Goal: Transaction & Acquisition: Purchase product/service

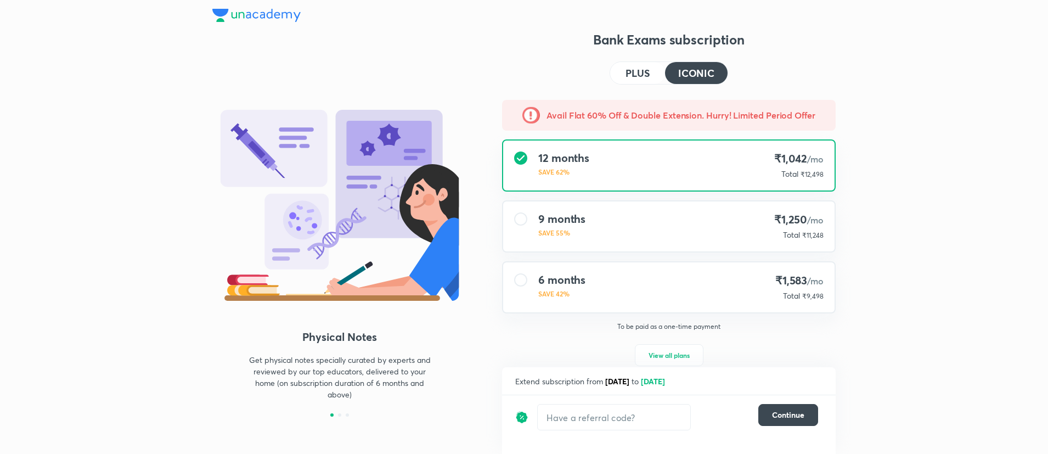
click at [635, 71] on h4 "PLUS" at bounding box center [637, 73] width 24 height 10
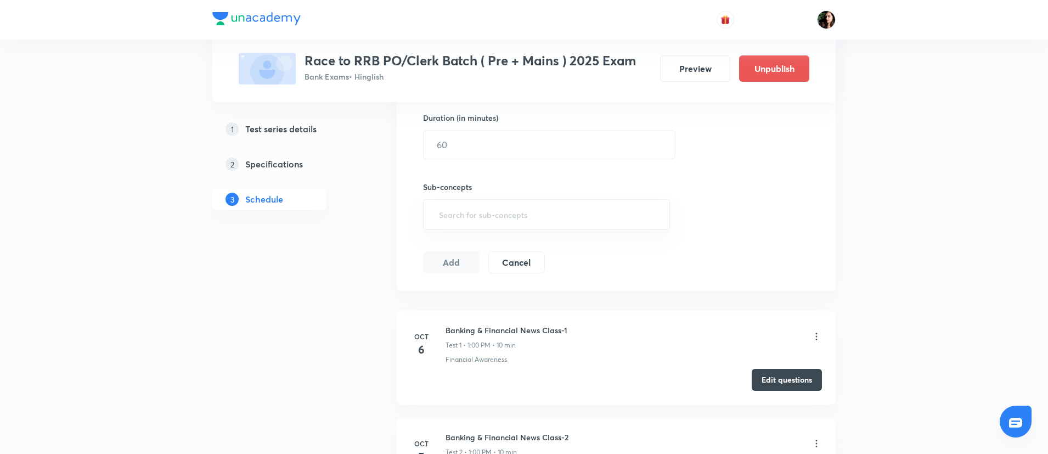
scroll to position [411, 0]
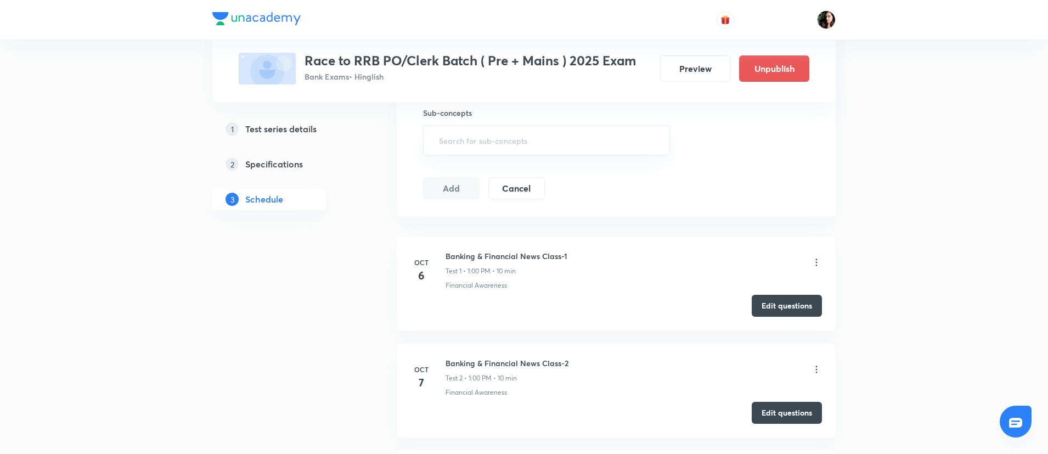
click at [290, 127] on h5 "Test series details" at bounding box center [280, 128] width 71 height 13
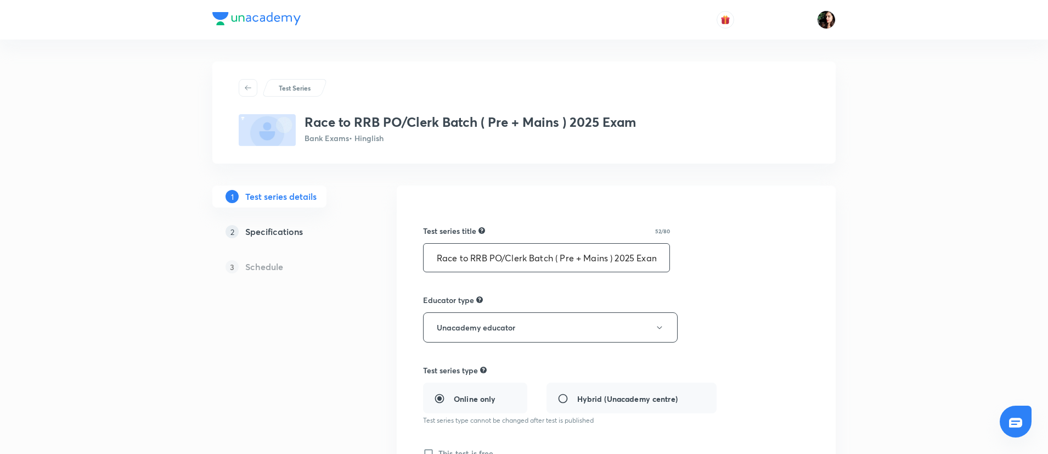
click at [435, 259] on input "Race to RRB PO/Clerk Batch ( Pre + Mains ) 2025 Exam" at bounding box center [547, 258] width 246 height 28
drag, startPoint x: 554, startPoint y: 262, endPoint x: 612, endPoint y: 259, distance: 58.2
click at [550, 263] on input "Race to RRB PO/Clerk Batch ( Pre + Mains ) 2025 Exam" at bounding box center [547, 258] width 246 height 28
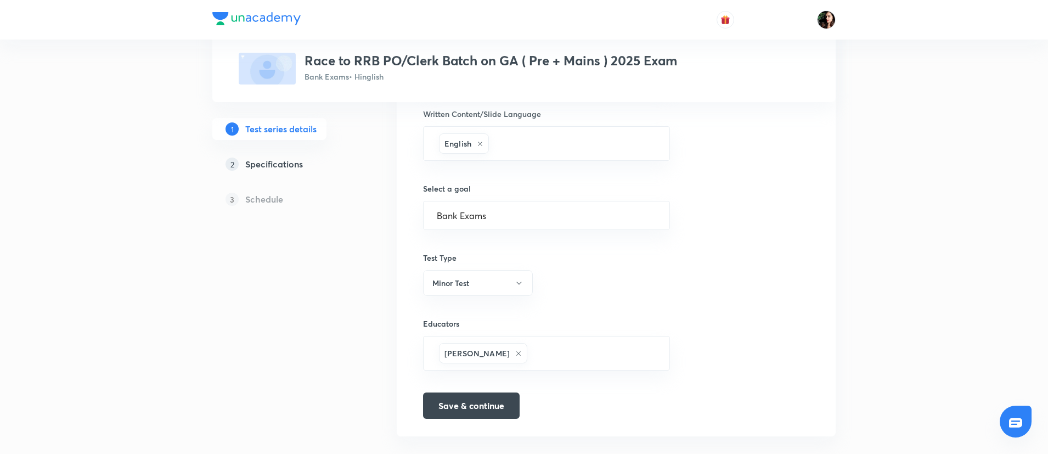
scroll to position [622, 0]
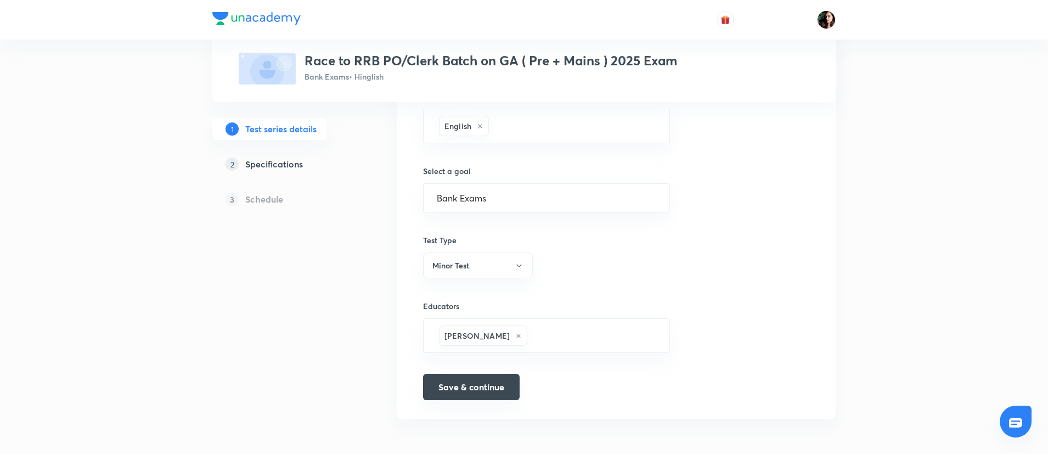
type input "Race to RRB PO/Clerk Batch on GA ( Pre + Mains ) 2025 Exam"
click at [469, 392] on button "Save & continue" at bounding box center [471, 387] width 97 height 26
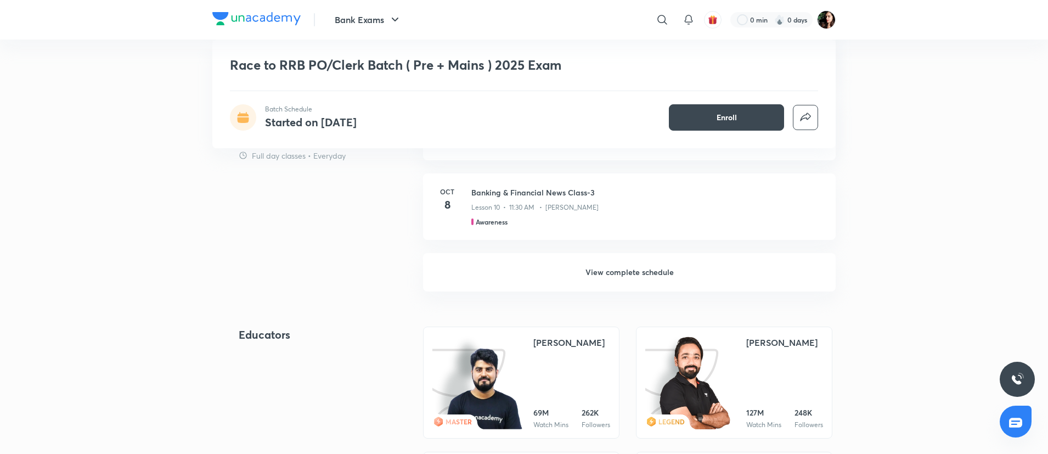
scroll to position [823, 0]
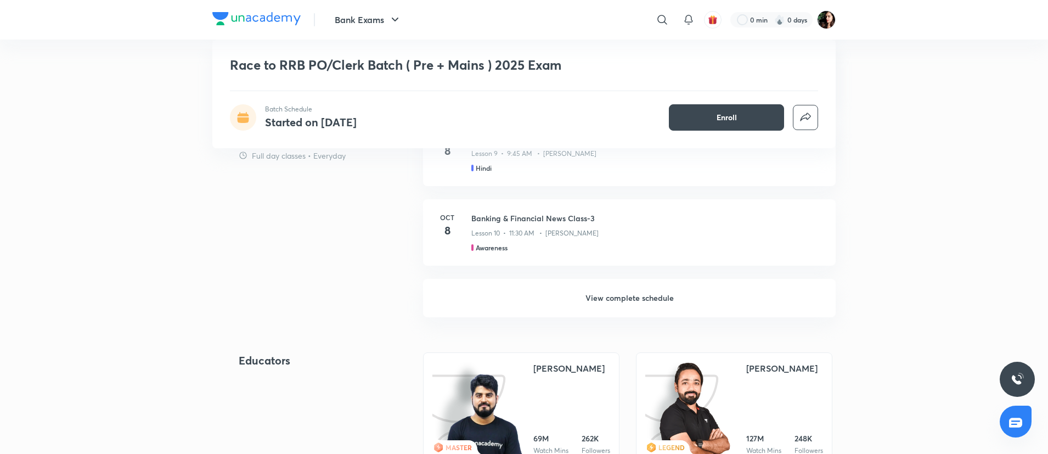
drag, startPoint x: 628, startPoint y: 300, endPoint x: 571, endPoint y: 286, distance: 58.0
click at [628, 300] on h6 "View complete schedule" at bounding box center [629, 298] width 413 height 38
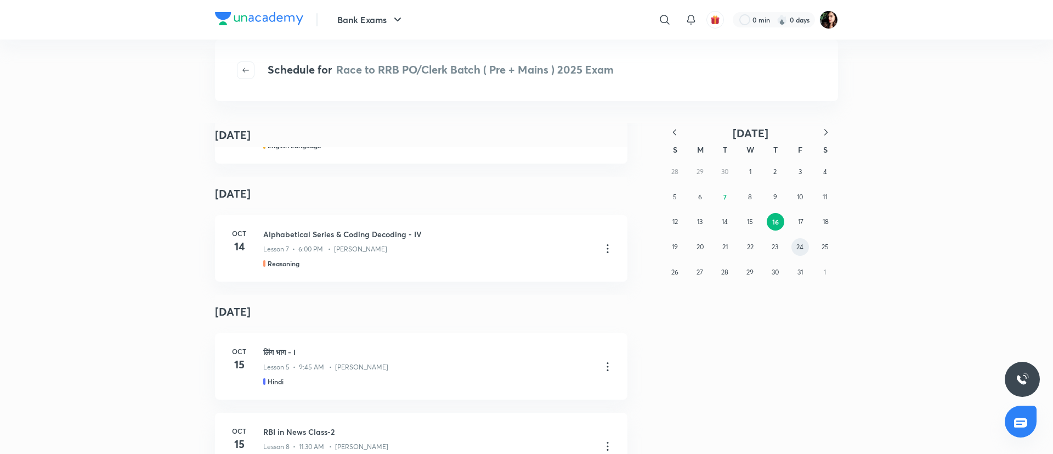
scroll to position [6404, 0]
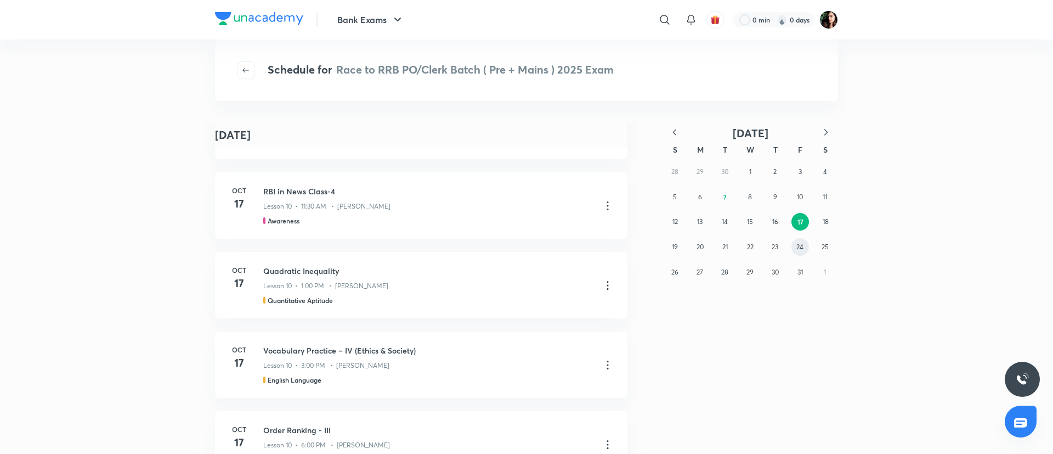
click at [802, 241] on button "24" at bounding box center [801, 247] width 18 height 18
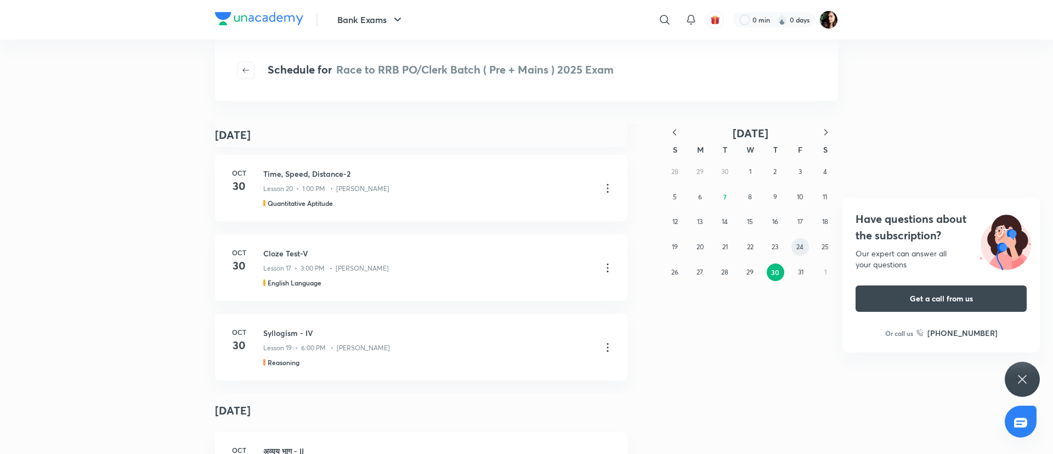
scroll to position [3658, 0]
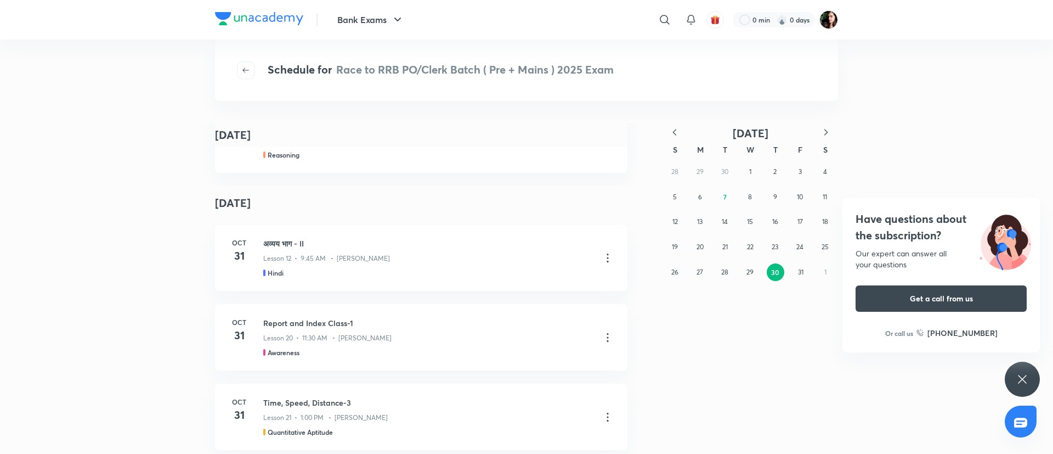
click at [1027, 381] on icon at bounding box center [1022, 379] width 13 height 13
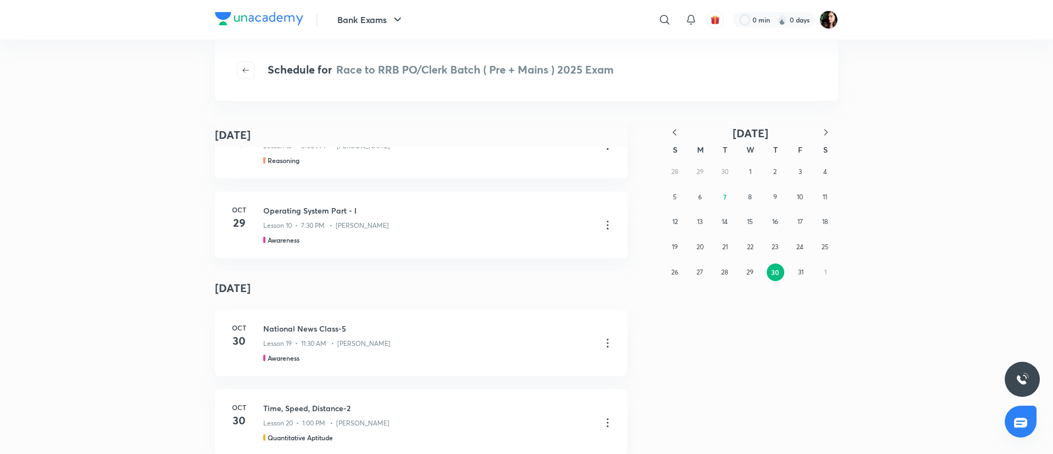
scroll to position [4974, 0]
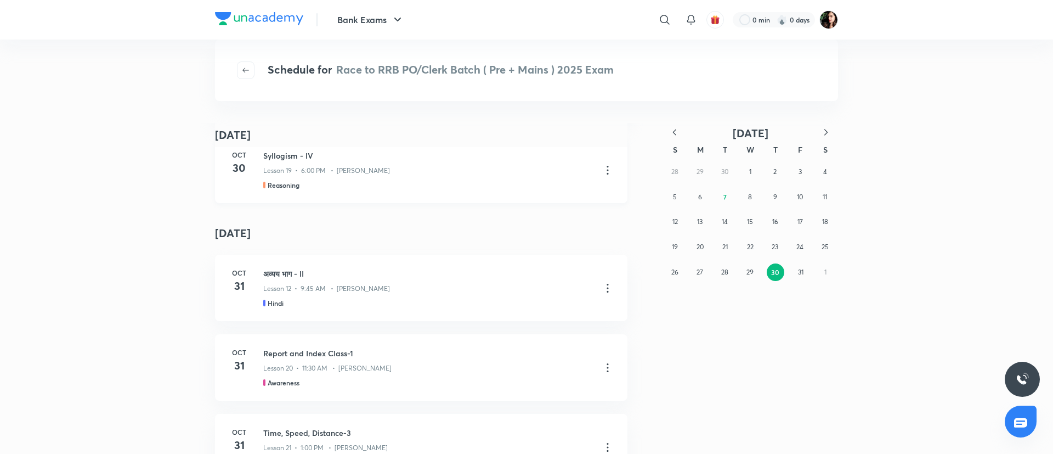
click at [601, 169] on icon at bounding box center [607, 169] width 13 height 13
click at [552, 196] on p "Go to course page" at bounding box center [523, 197] width 65 height 12
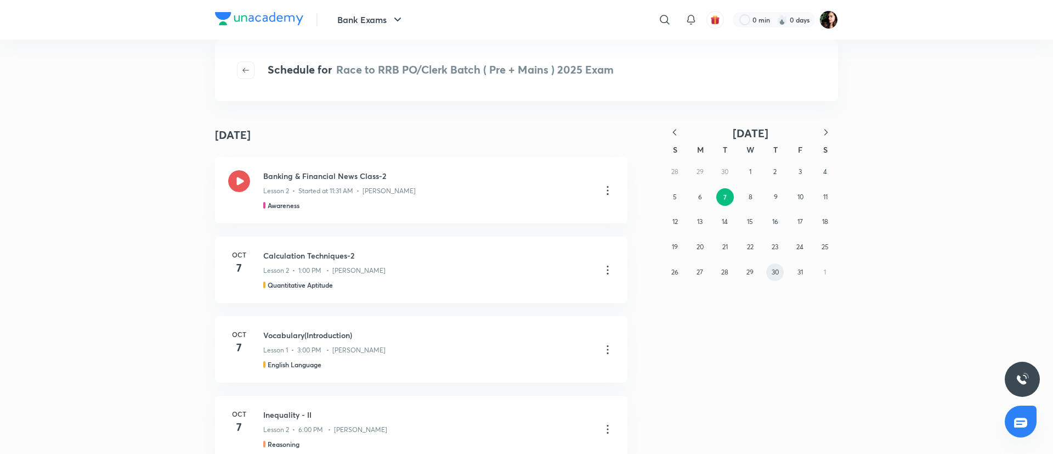
click at [774, 268] on abbr "30" at bounding box center [775, 272] width 7 height 8
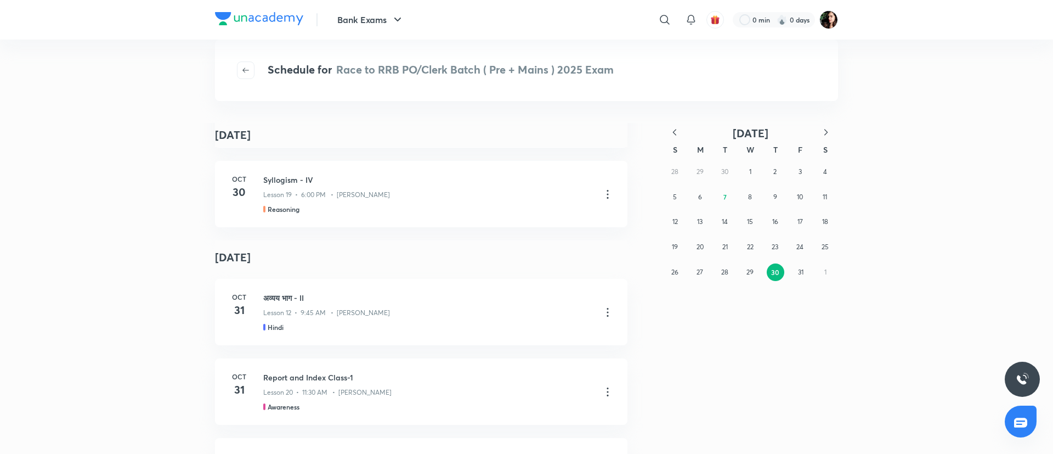
scroll to position [247, 0]
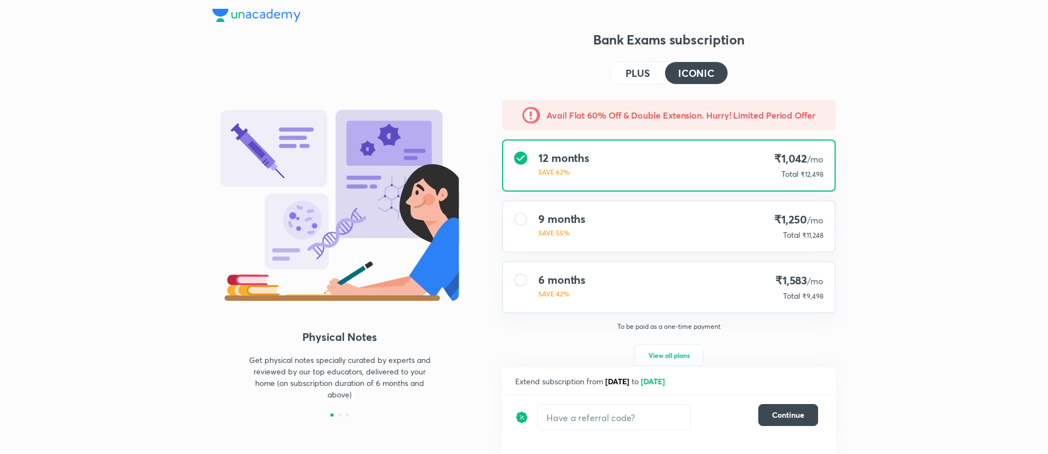
click at [647, 70] on h4 "PLUS" at bounding box center [637, 73] width 24 height 10
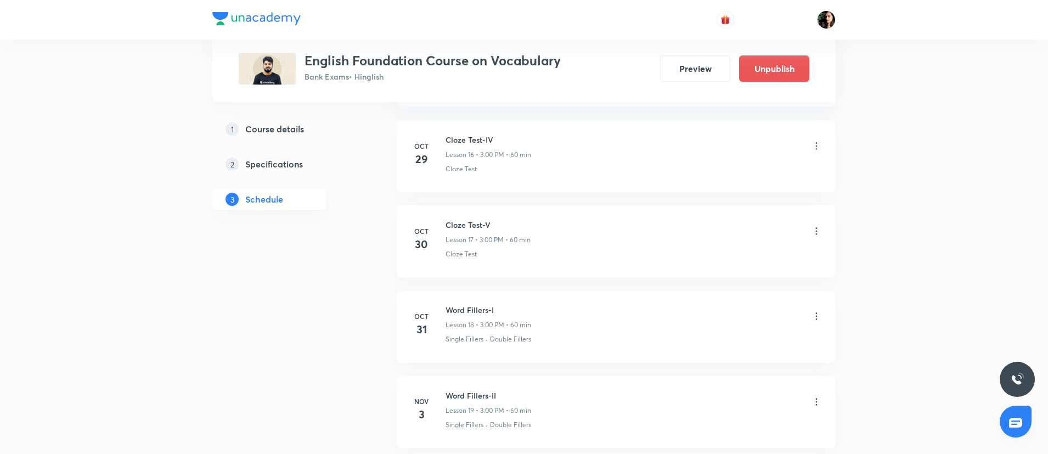
scroll to position [2416, 0]
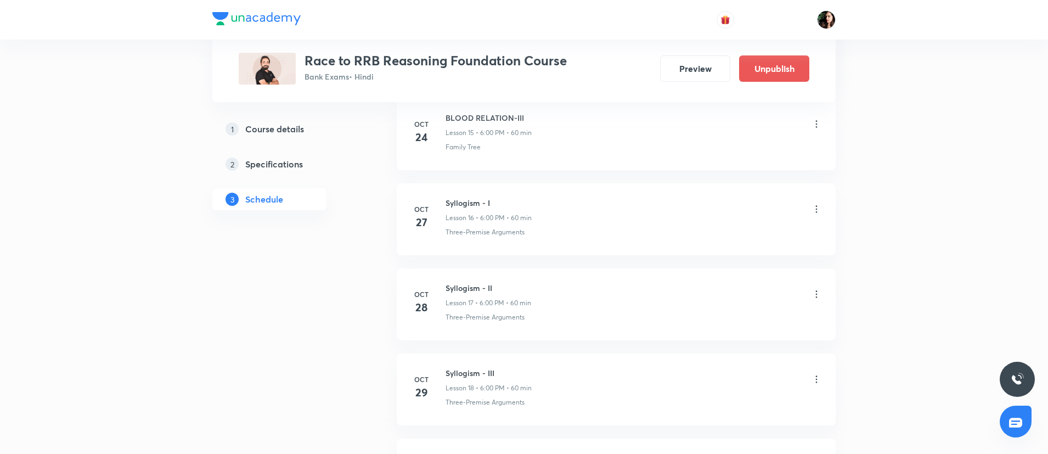
scroll to position [1893, 0]
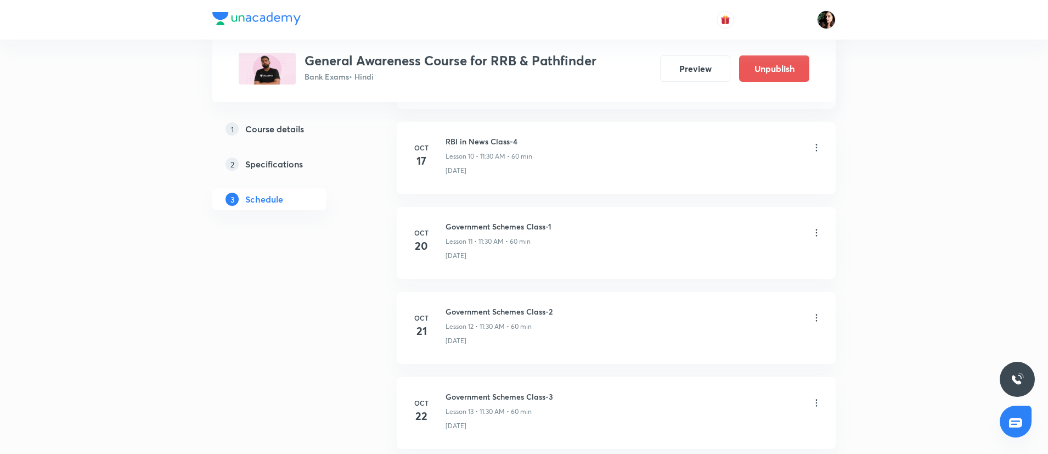
scroll to position [2057, 0]
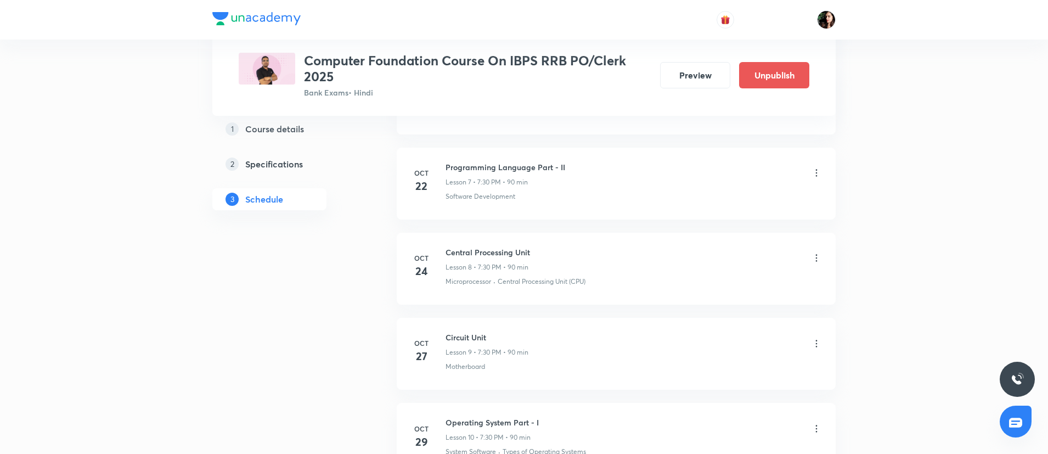
scroll to position [1152, 0]
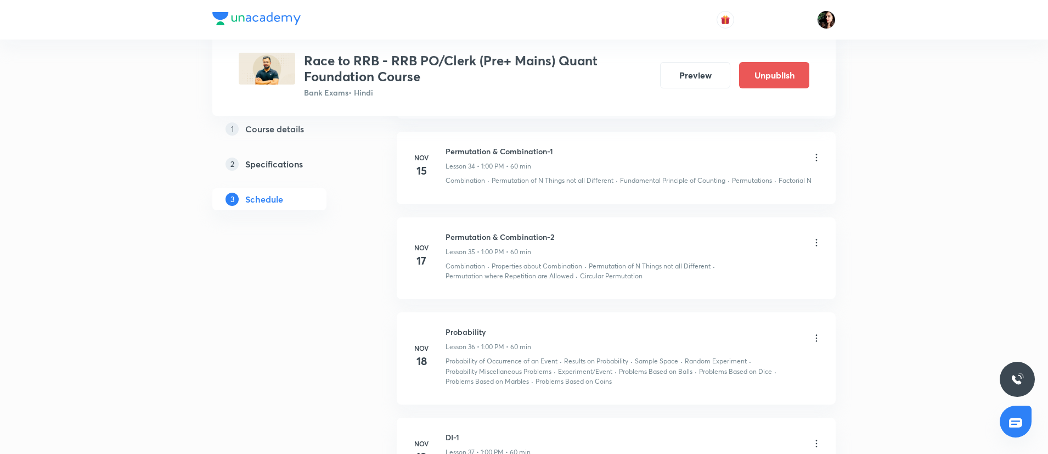
scroll to position [3789, 0]
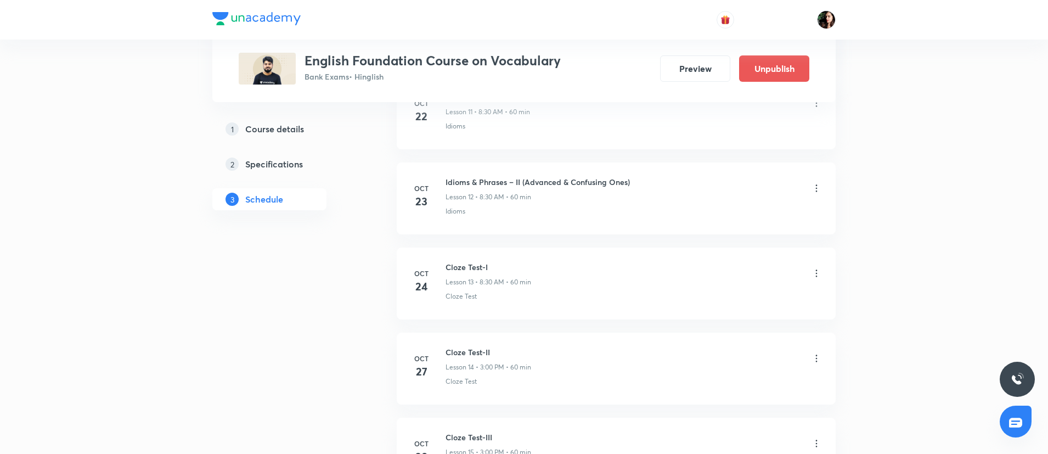
scroll to position [1346, 0]
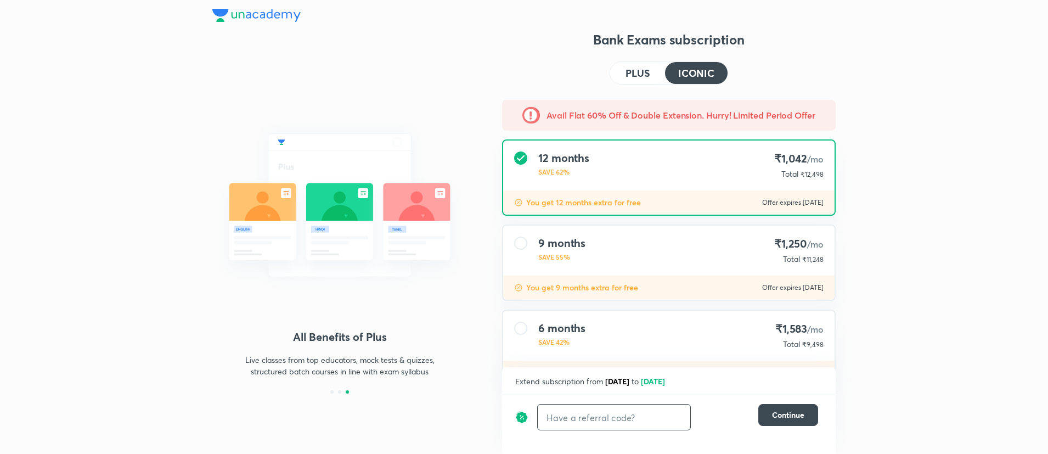
click at [567, 415] on input "text" at bounding box center [614, 417] width 153 height 26
type input "UNLOCK"
click at [692, 418] on div "UNLOCK Apply ​" at bounding box center [641, 417] width 208 height 26
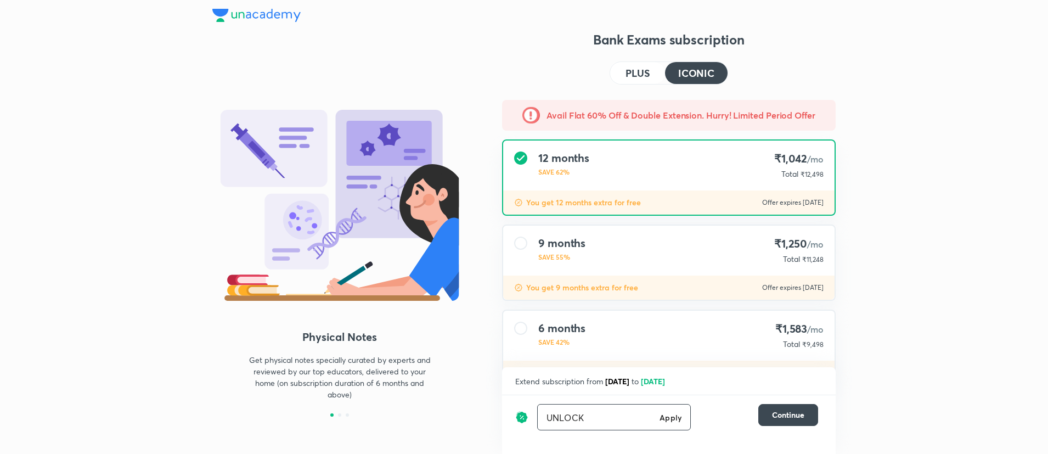
click at [673, 412] on h6 "Apply" at bounding box center [670, 417] width 22 height 12
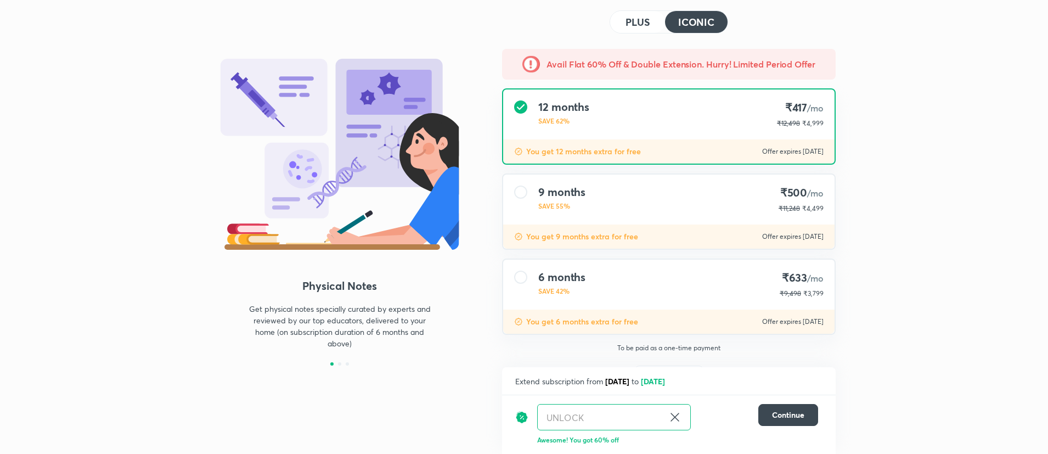
scroll to position [92, 0]
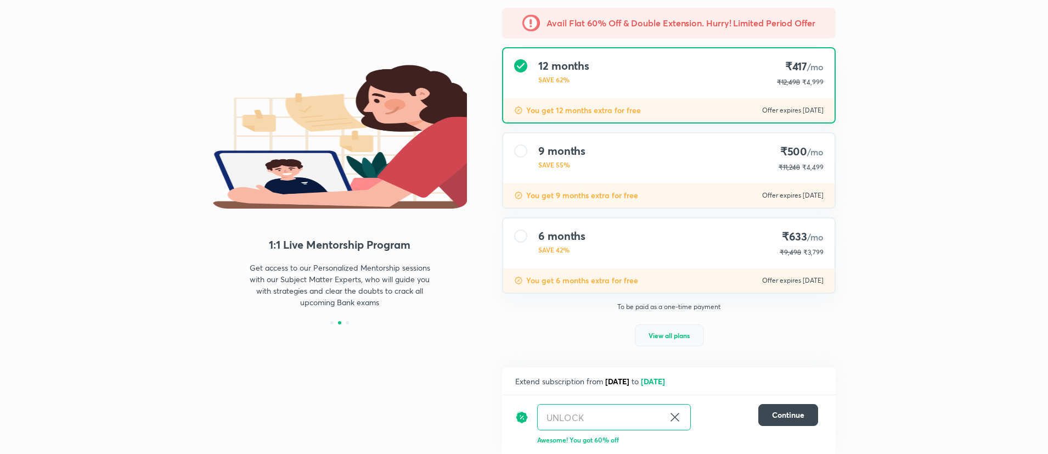
click at [684, 341] on button "View all plans" at bounding box center [669, 335] width 69 height 22
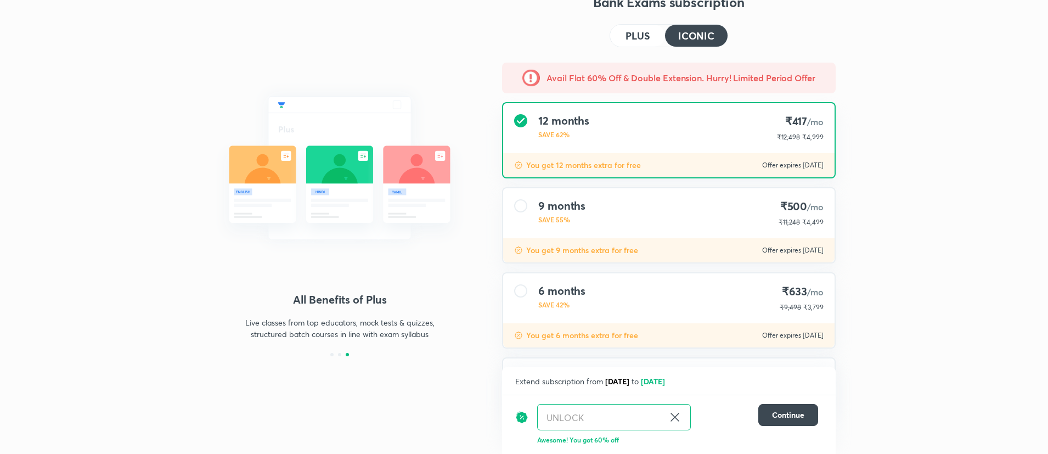
scroll to position [0, 0]
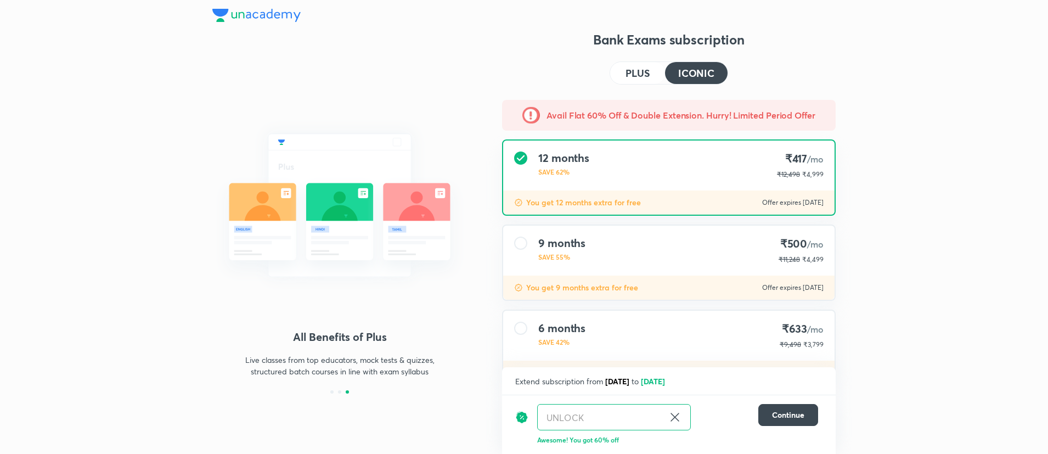
click at [645, 78] on h4 "PLUS" at bounding box center [637, 73] width 24 height 10
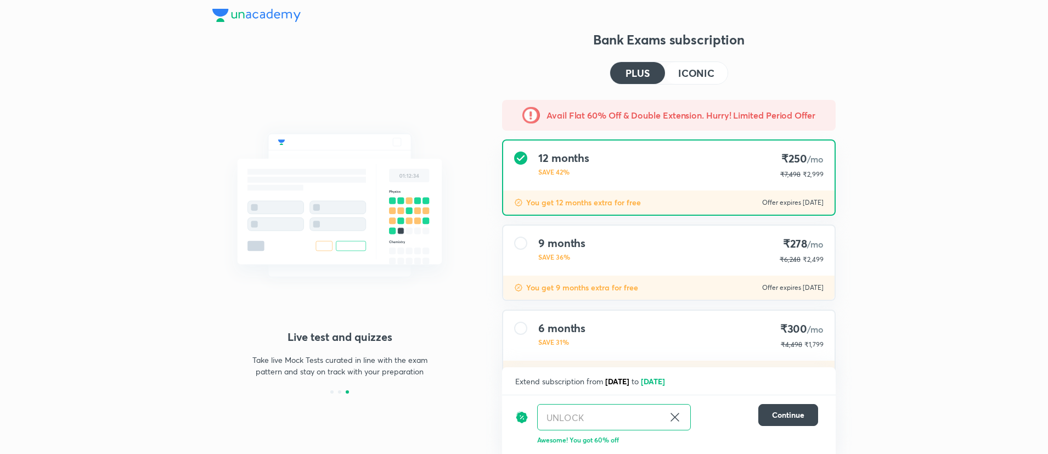
click at [686, 74] on h4 "ICONIC" at bounding box center [696, 73] width 36 height 10
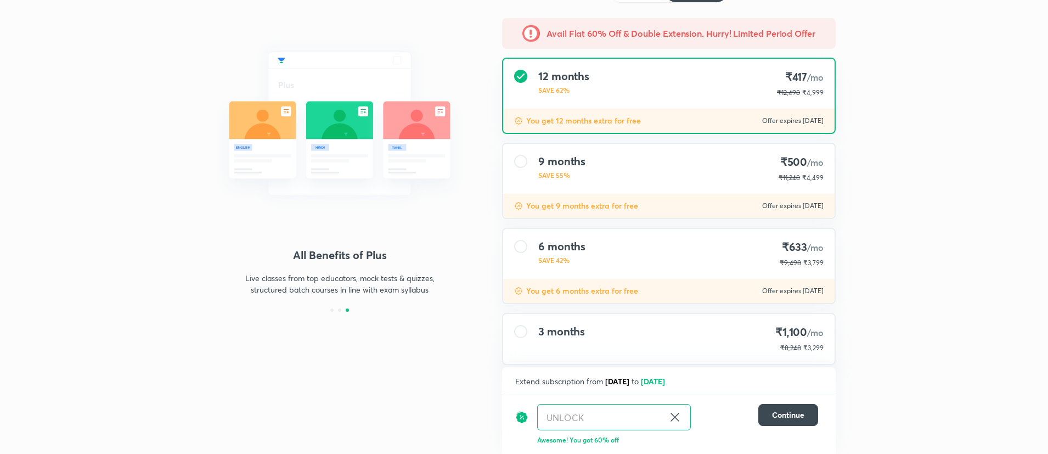
scroll to position [105, 0]
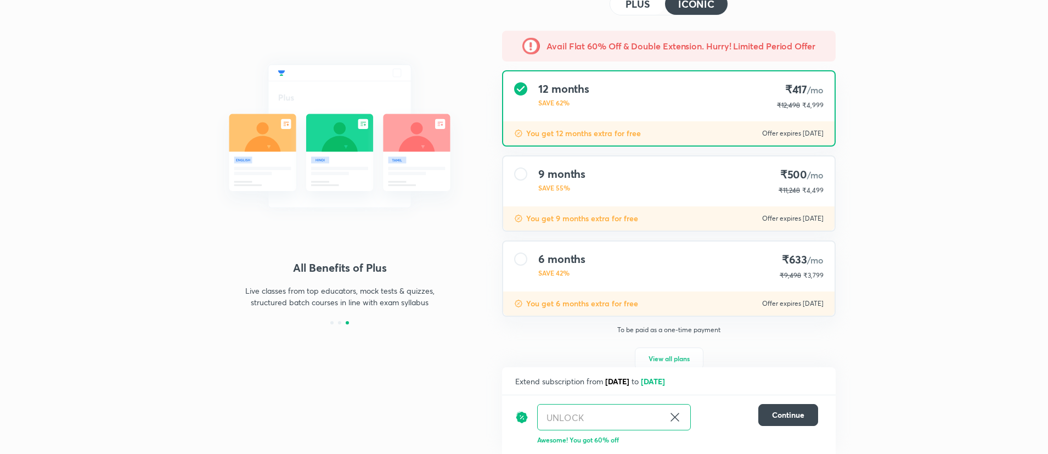
scroll to position [92, 0]
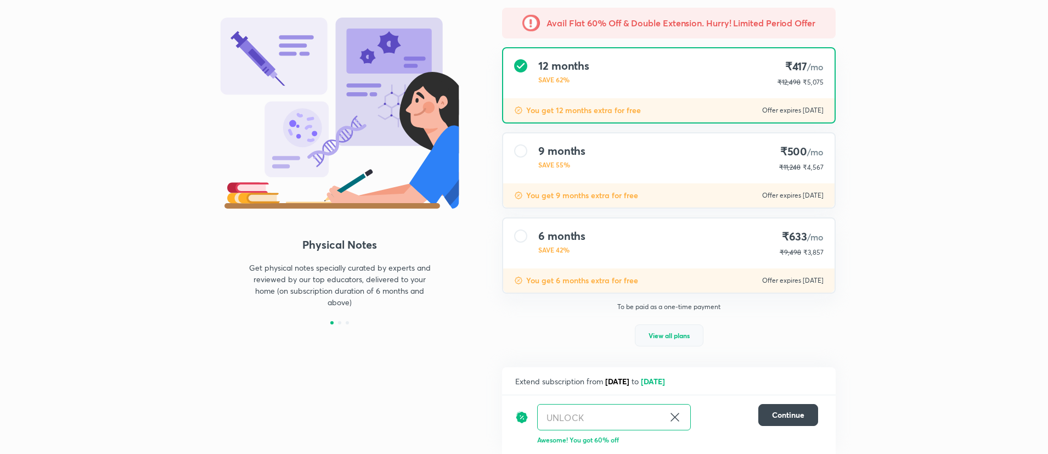
click at [669, 341] on button "View all plans" at bounding box center [669, 335] width 69 height 22
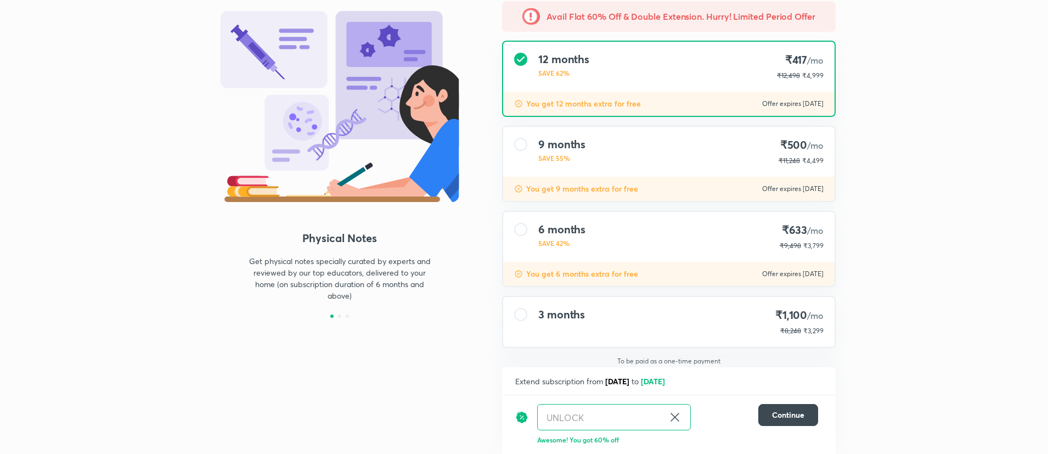
scroll to position [105, 0]
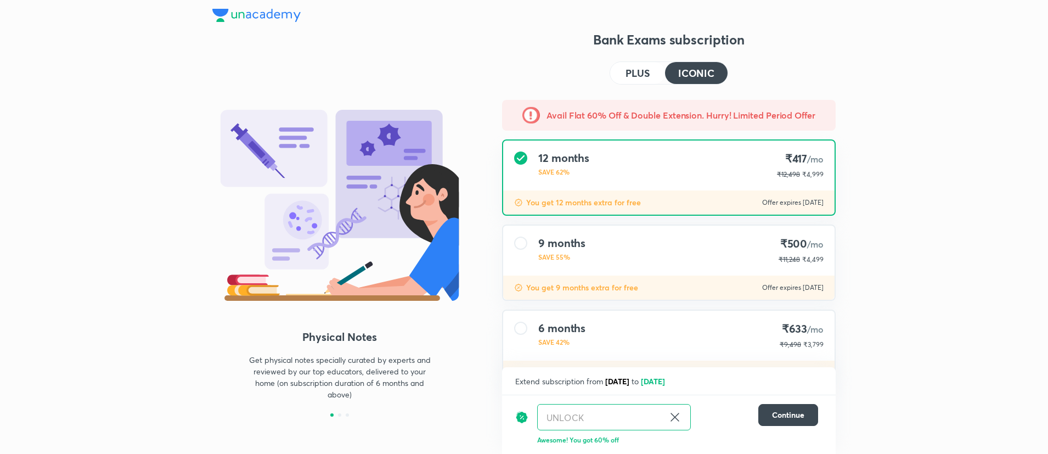
click at [640, 65] on button "PLUS" at bounding box center [637, 73] width 55 height 22
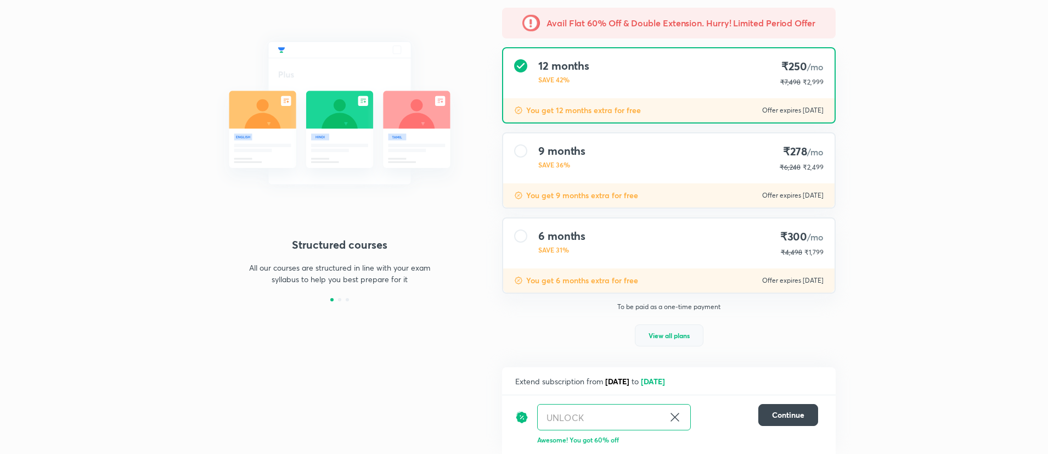
click at [661, 328] on button "View all plans" at bounding box center [669, 335] width 69 height 22
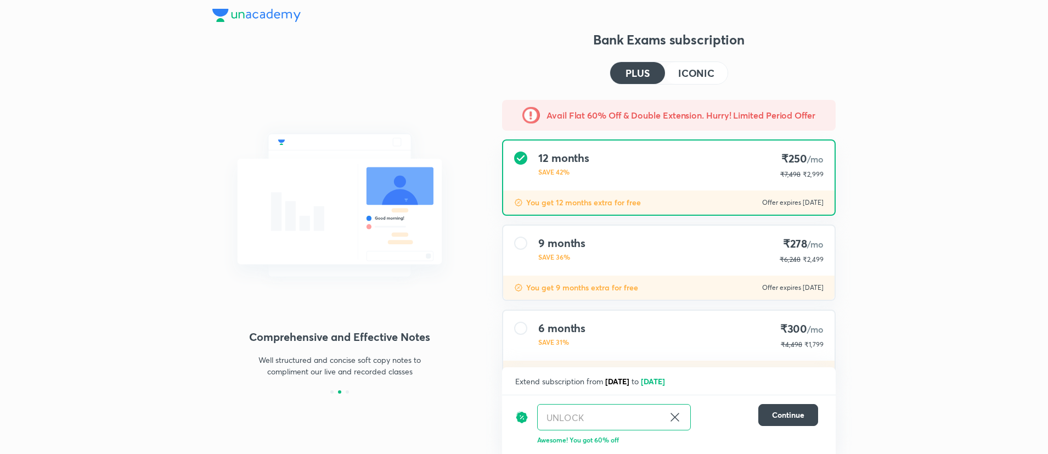
click at [694, 71] on h4 "ICONIC" at bounding box center [696, 73] width 36 height 10
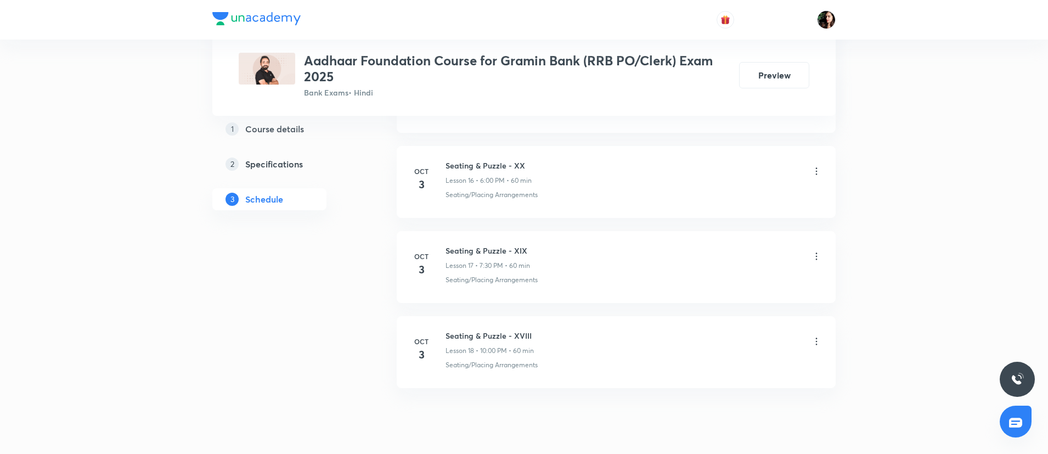
scroll to position [1829, 0]
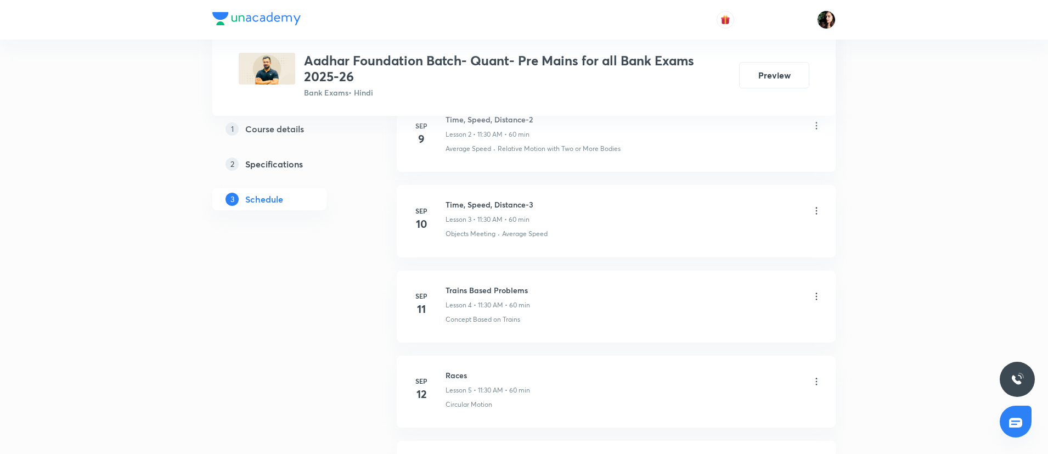
scroll to position [494, 0]
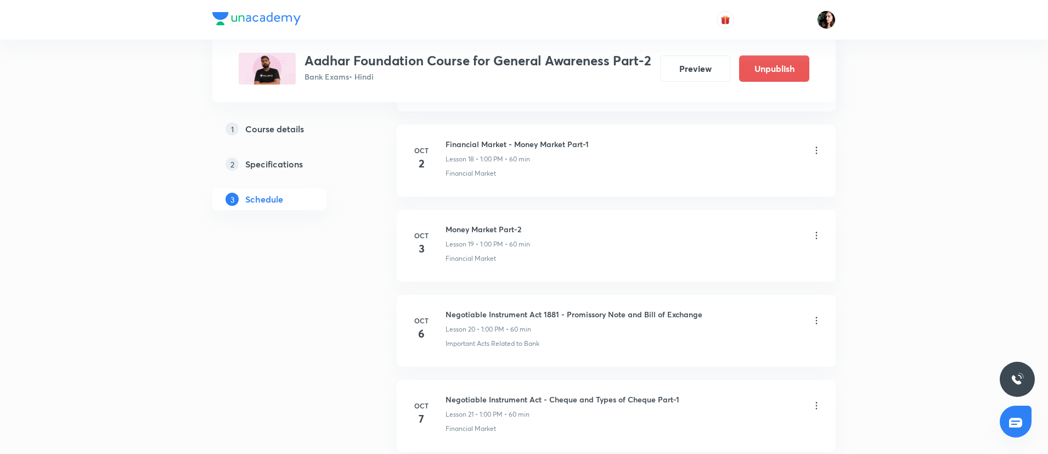
scroll to position [2257, 0]
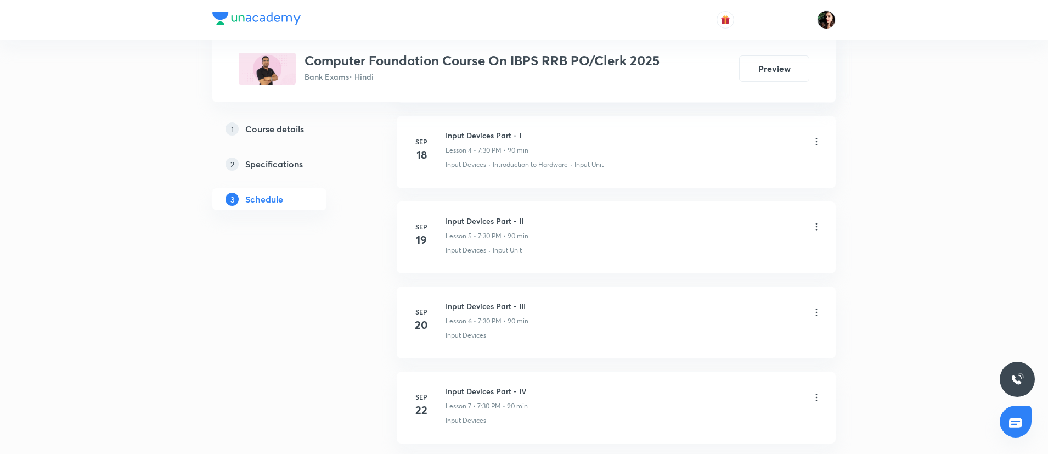
scroll to position [988, 0]
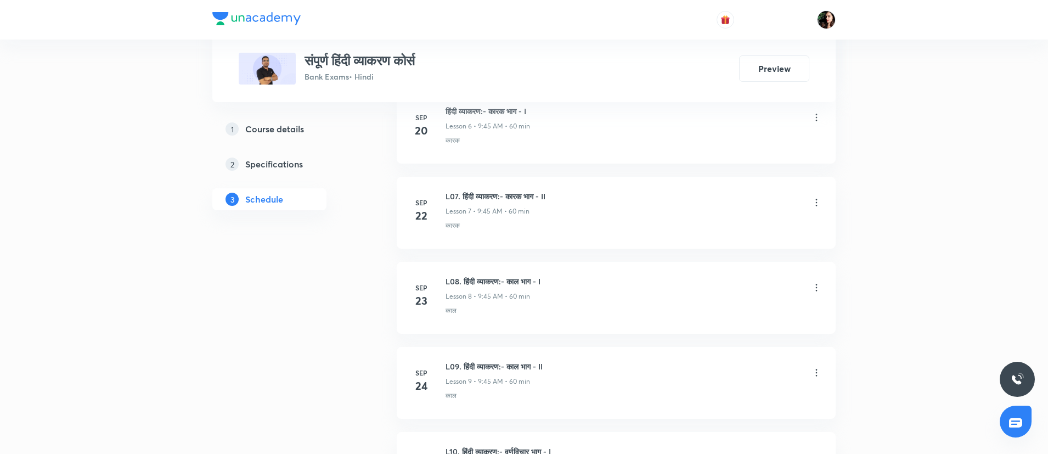
scroll to position [1070, 0]
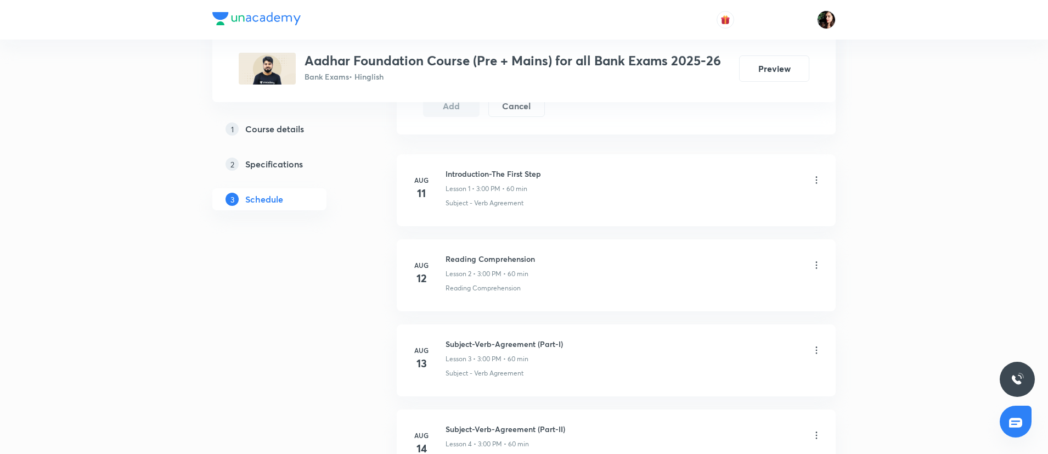
scroll to position [576, 0]
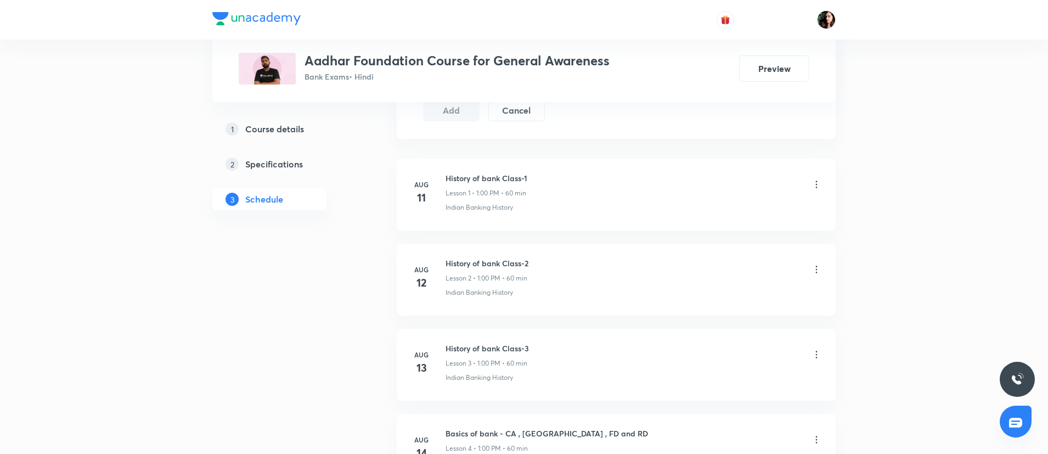
scroll to position [658, 0]
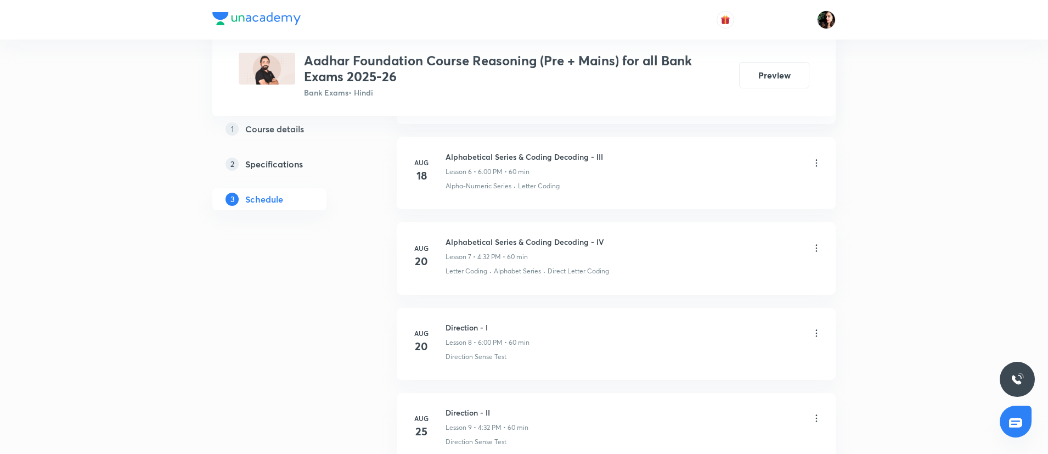
scroll to position [1317, 0]
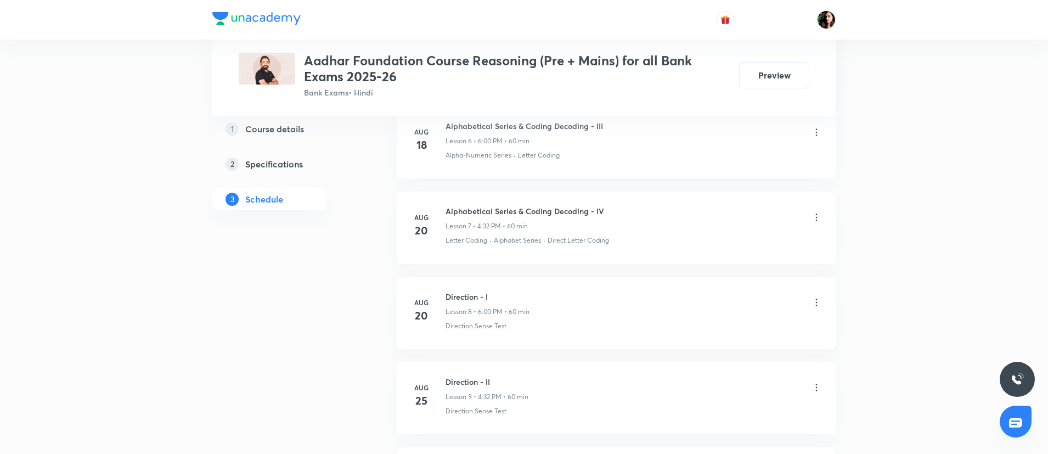
scroll to position [1070, 0]
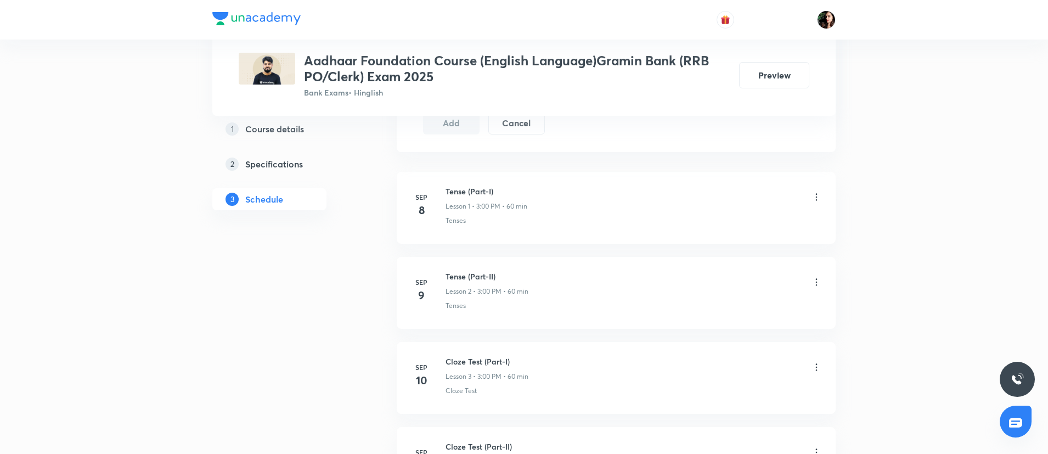
scroll to position [576, 0]
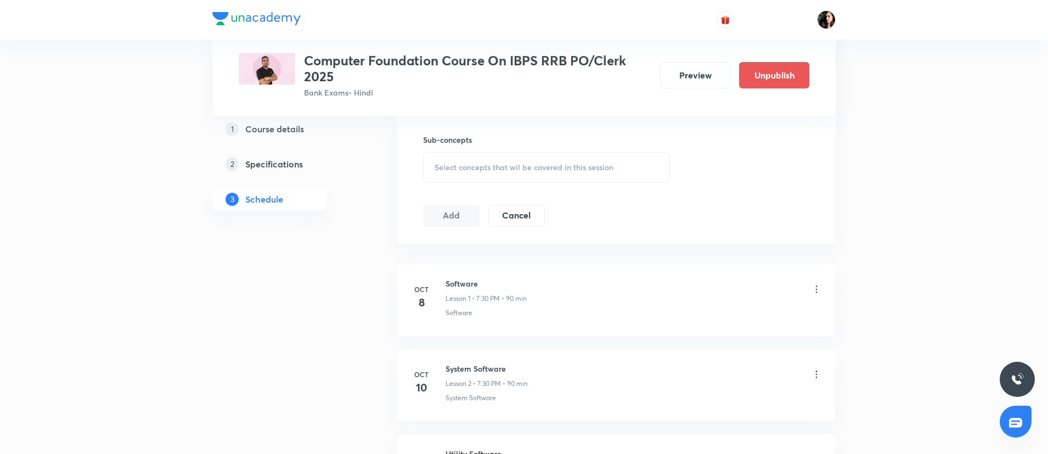
scroll to position [499, 0]
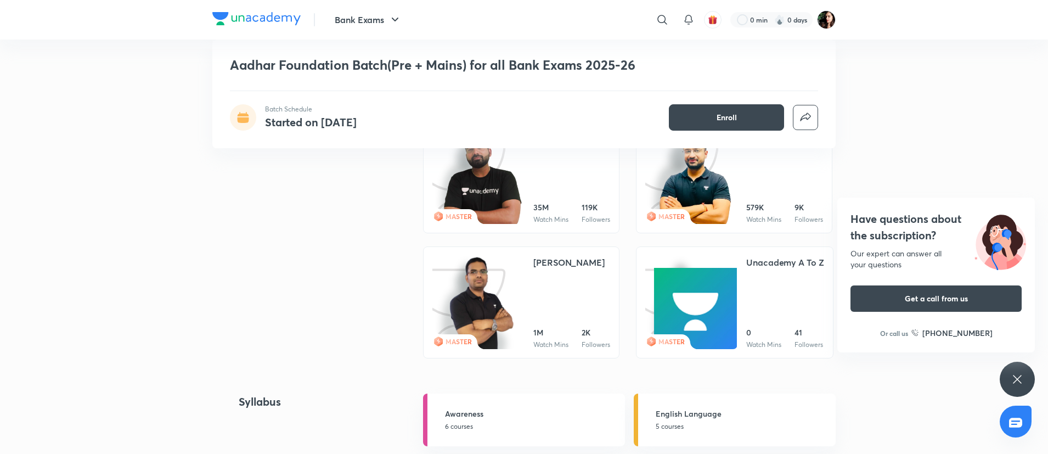
scroll to position [1481, 0]
